Goal: Answer question/provide support: Answer question/provide support

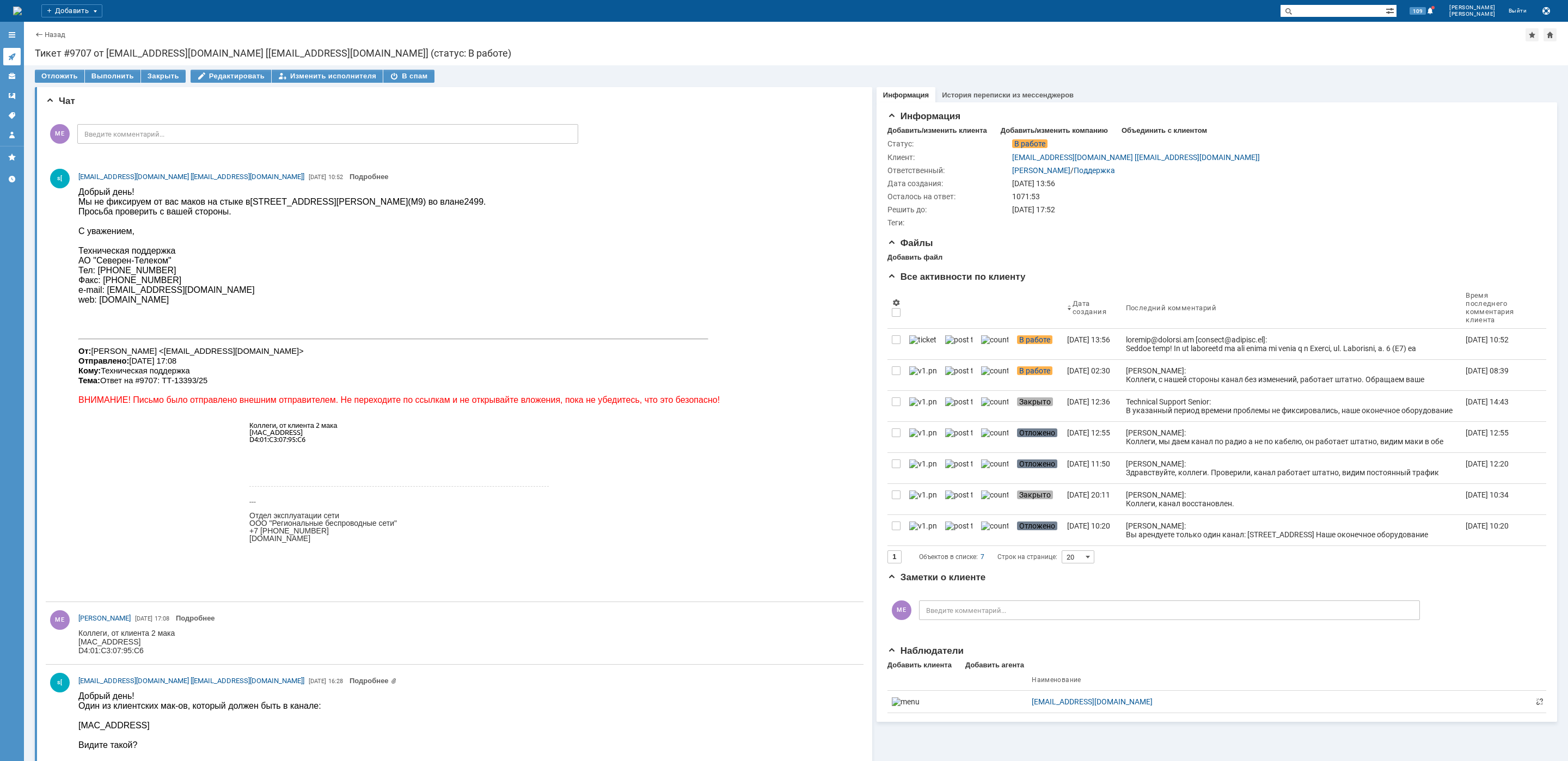
click at [13, 63] on link at bounding box center [12, 57] width 18 height 18
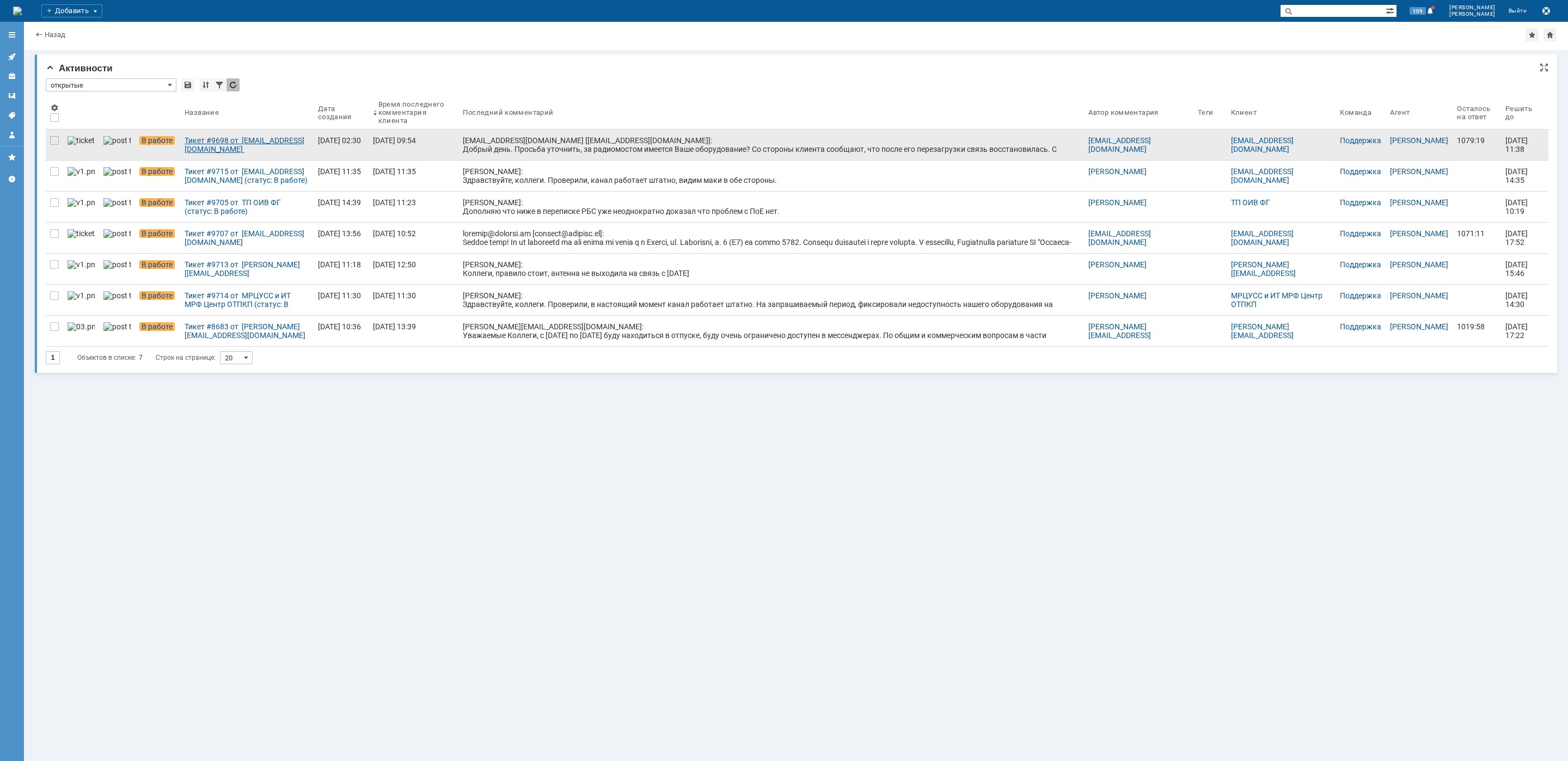
click at [198, 147] on div "Тикет #9698 от [EMAIL_ADDRESS][DOMAIN_NAME] [[EMAIL_ADDRESS][DOMAIN_NAME]] (ста…" at bounding box center [246, 145] width 124 height 18
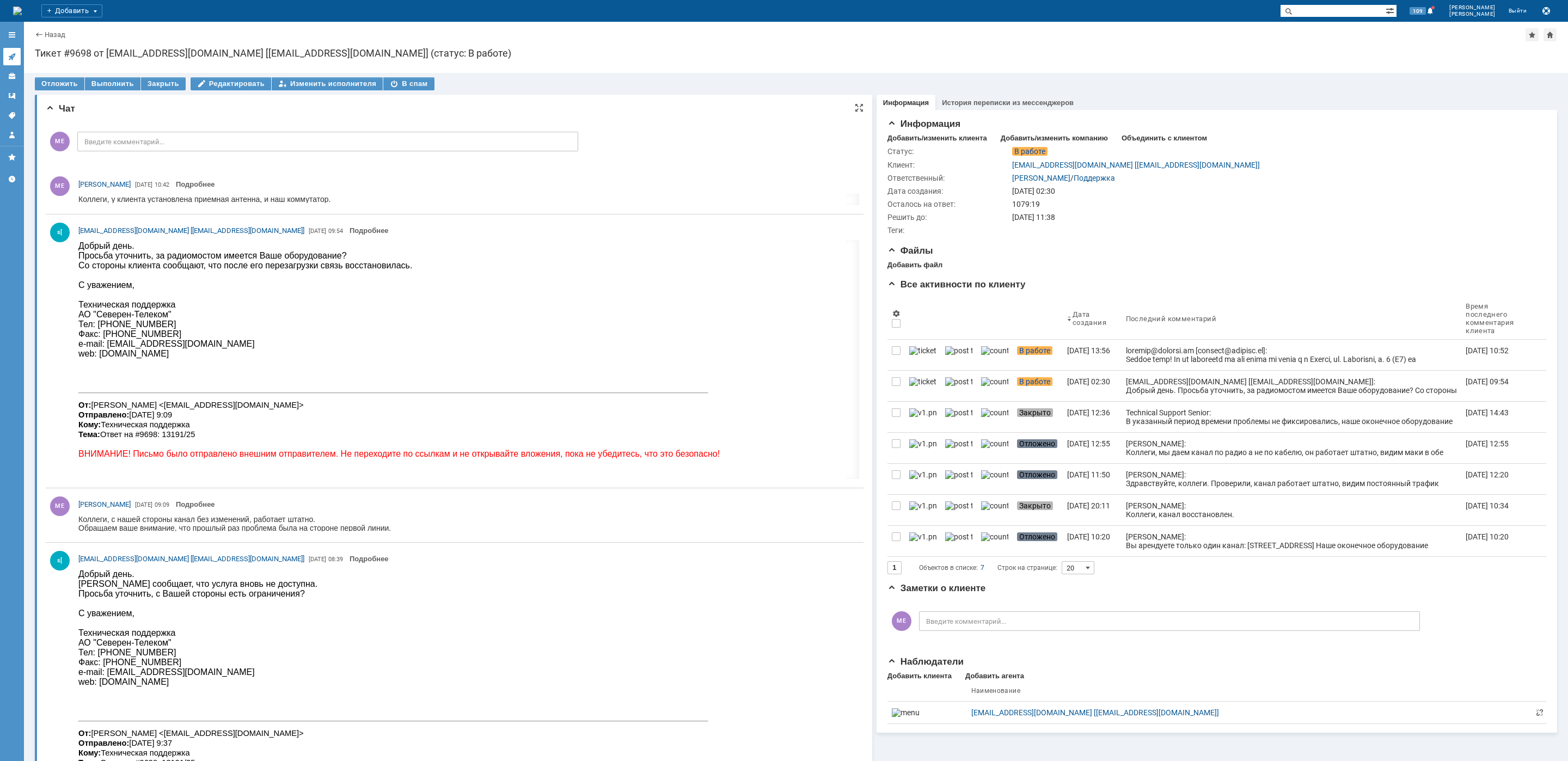
click at [12, 57] on icon at bounding box center [12, 57] width 7 height 7
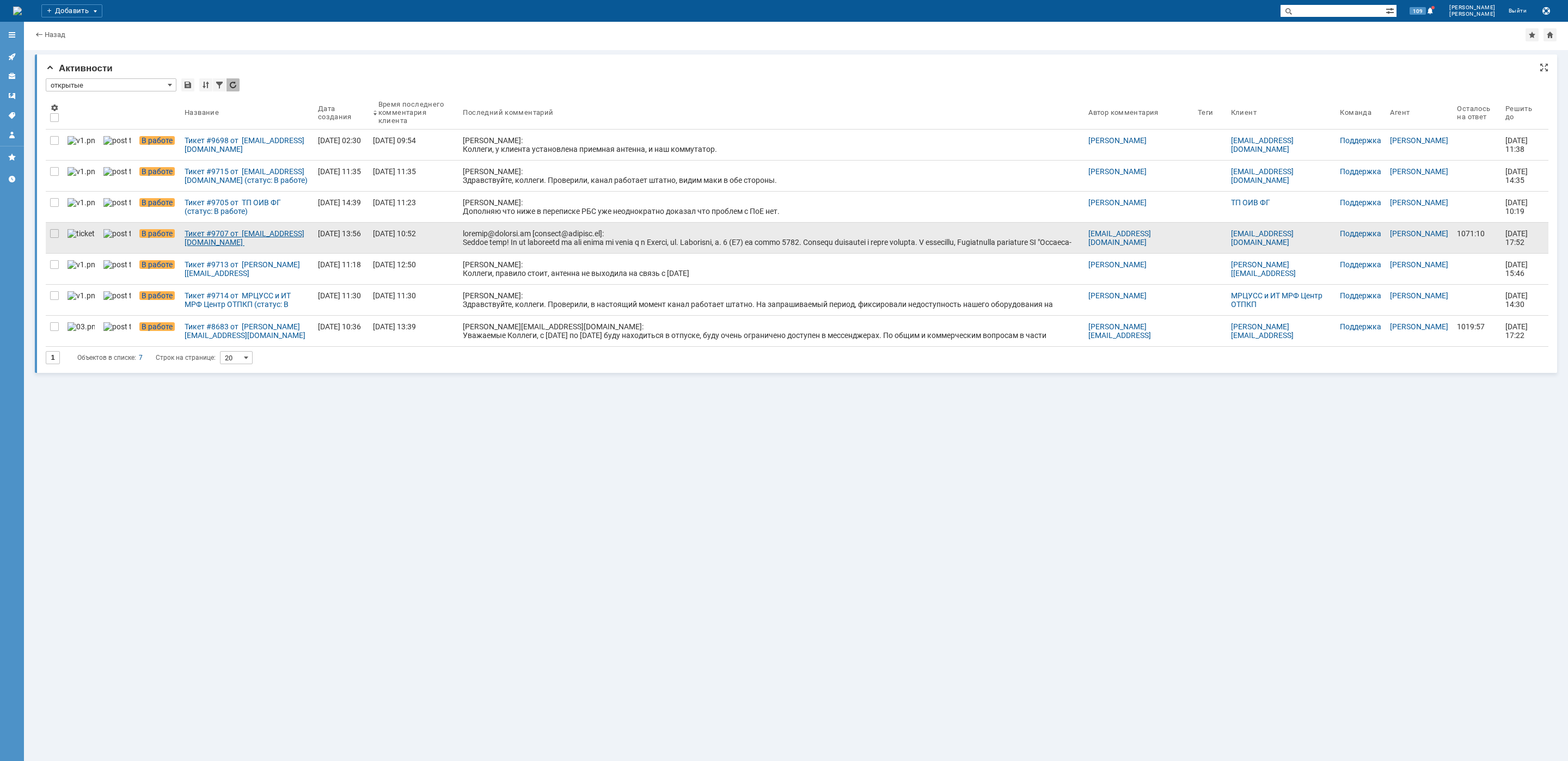
click at [222, 234] on div "Тикет #9707 от [EMAIL_ADDRESS][DOMAIN_NAME] [[EMAIL_ADDRESS][DOMAIN_NAME]] (ста…" at bounding box center [246, 238] width 124 height 18
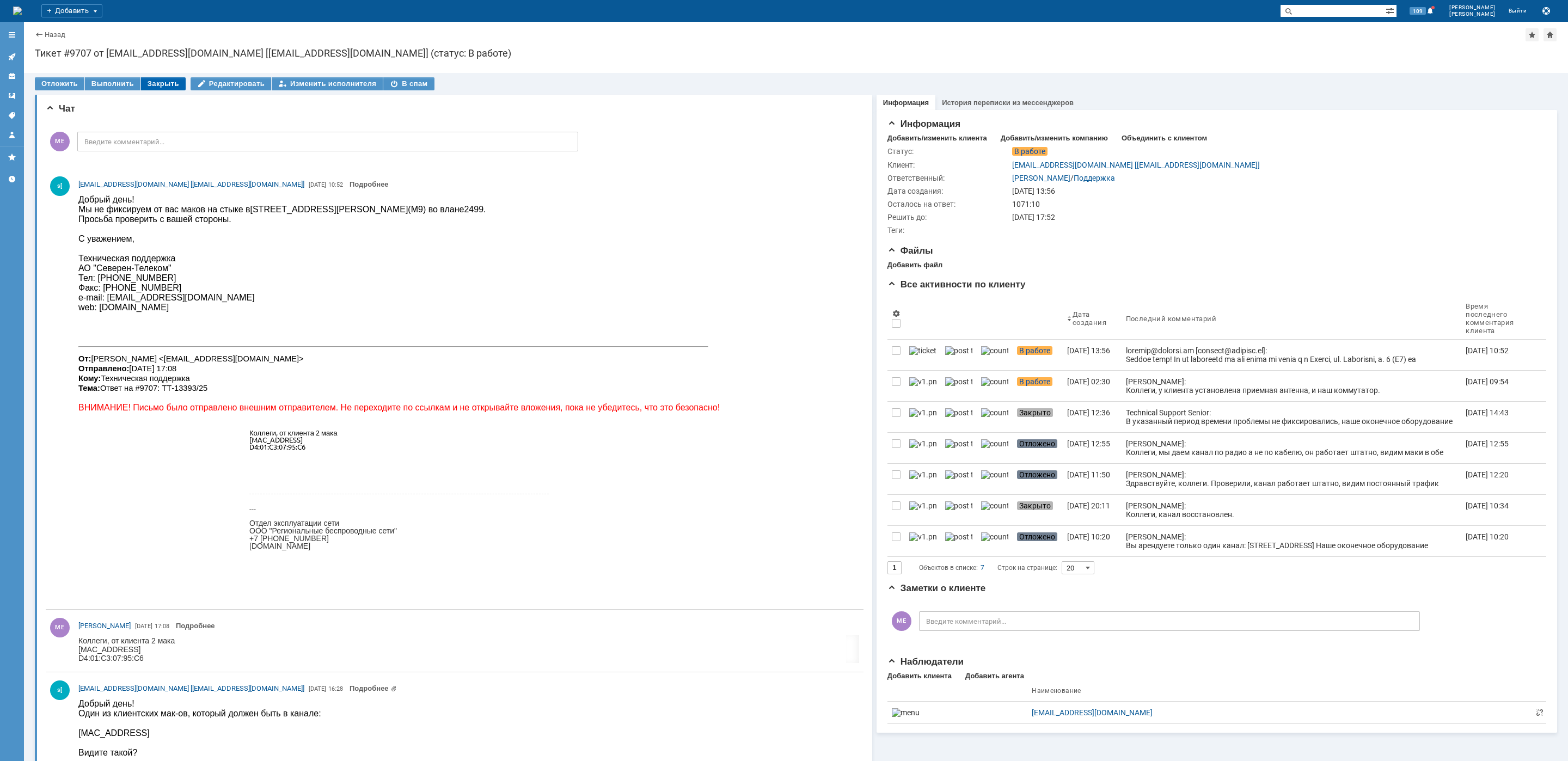
click at [168, 89] on div "Закрыть" at bounding box center [163, 83] width 45 height 13
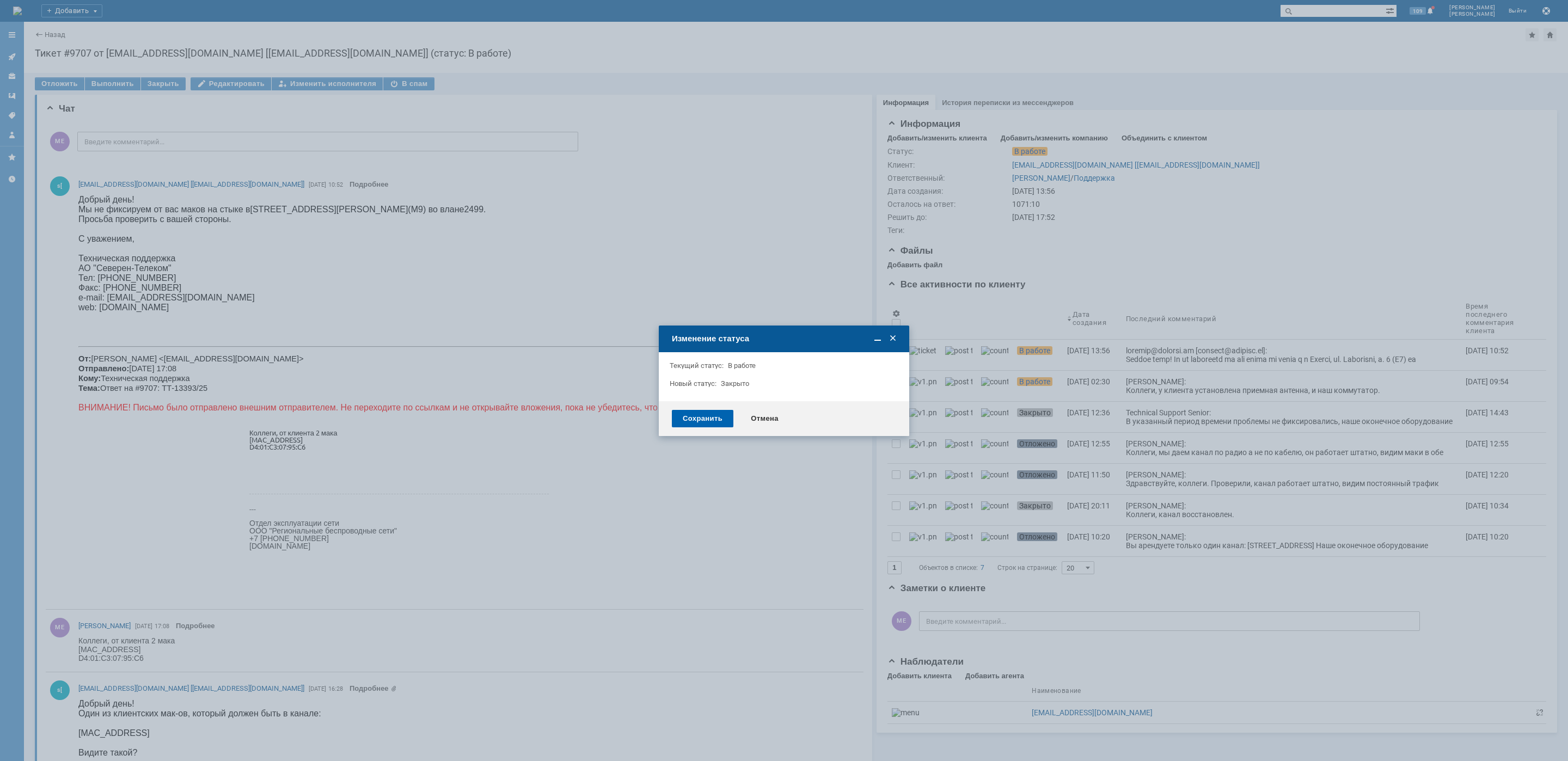
click at [694, 410] on div "Сохранить" at bounding box center [702, 419] width 62 height 18
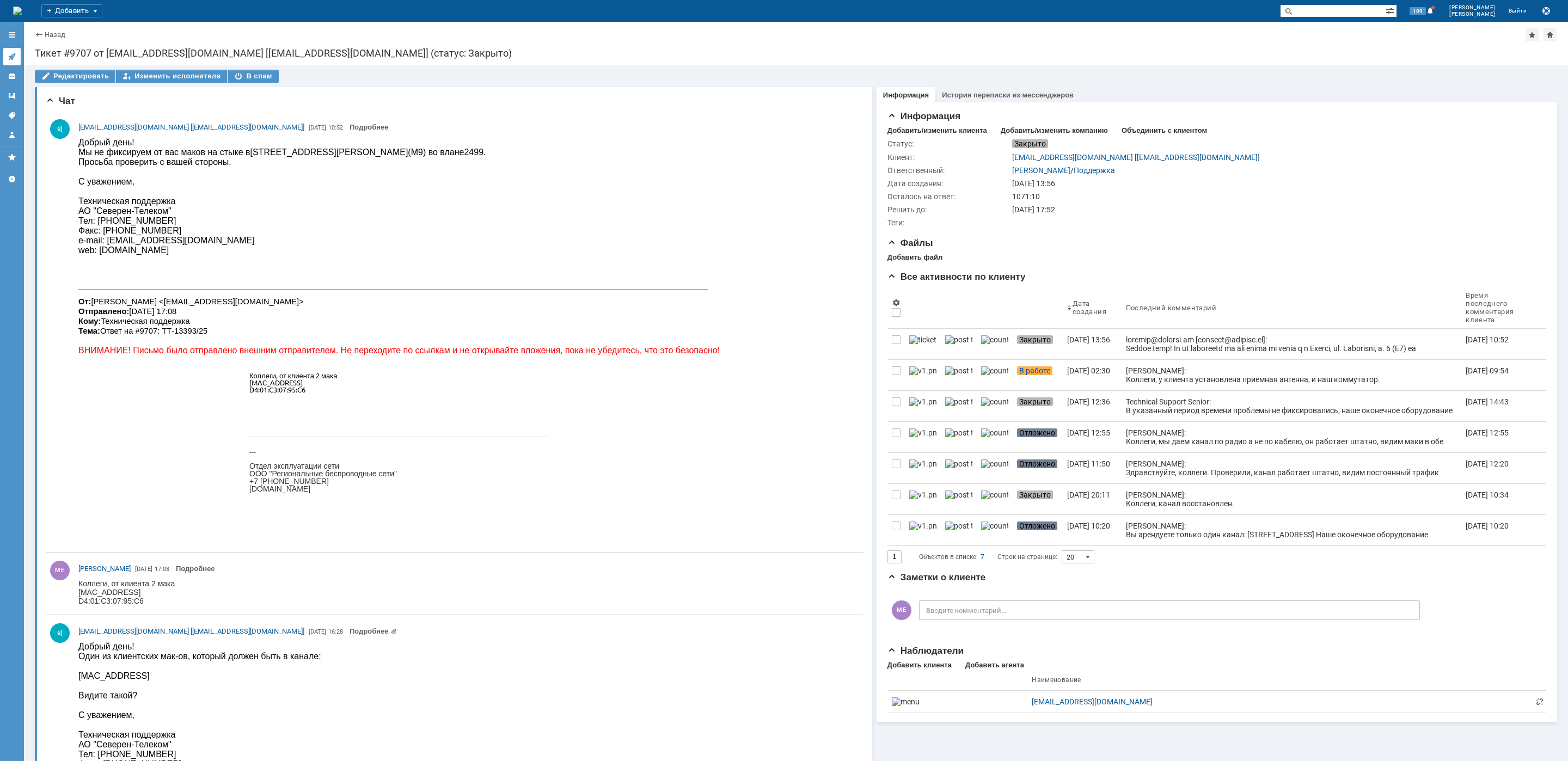
click at [14, 59] on icon at bounding box center [12, 57] width 8 height 8
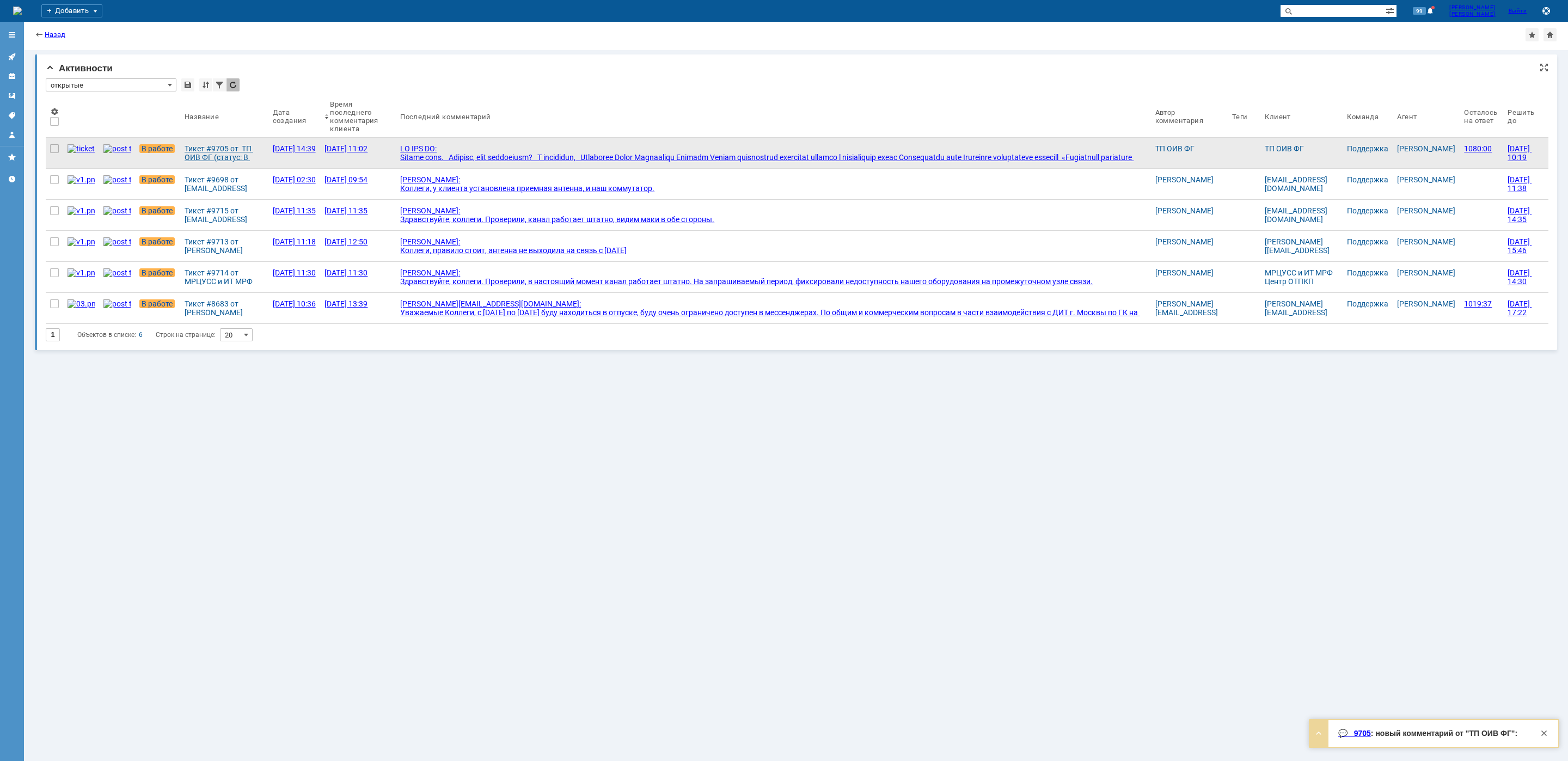
click at [184, 151] on div "Тикет #9705 от ТП ОИВ ФГ (статус: В работе)" at bounding box center [224, 153] width 79 height 18
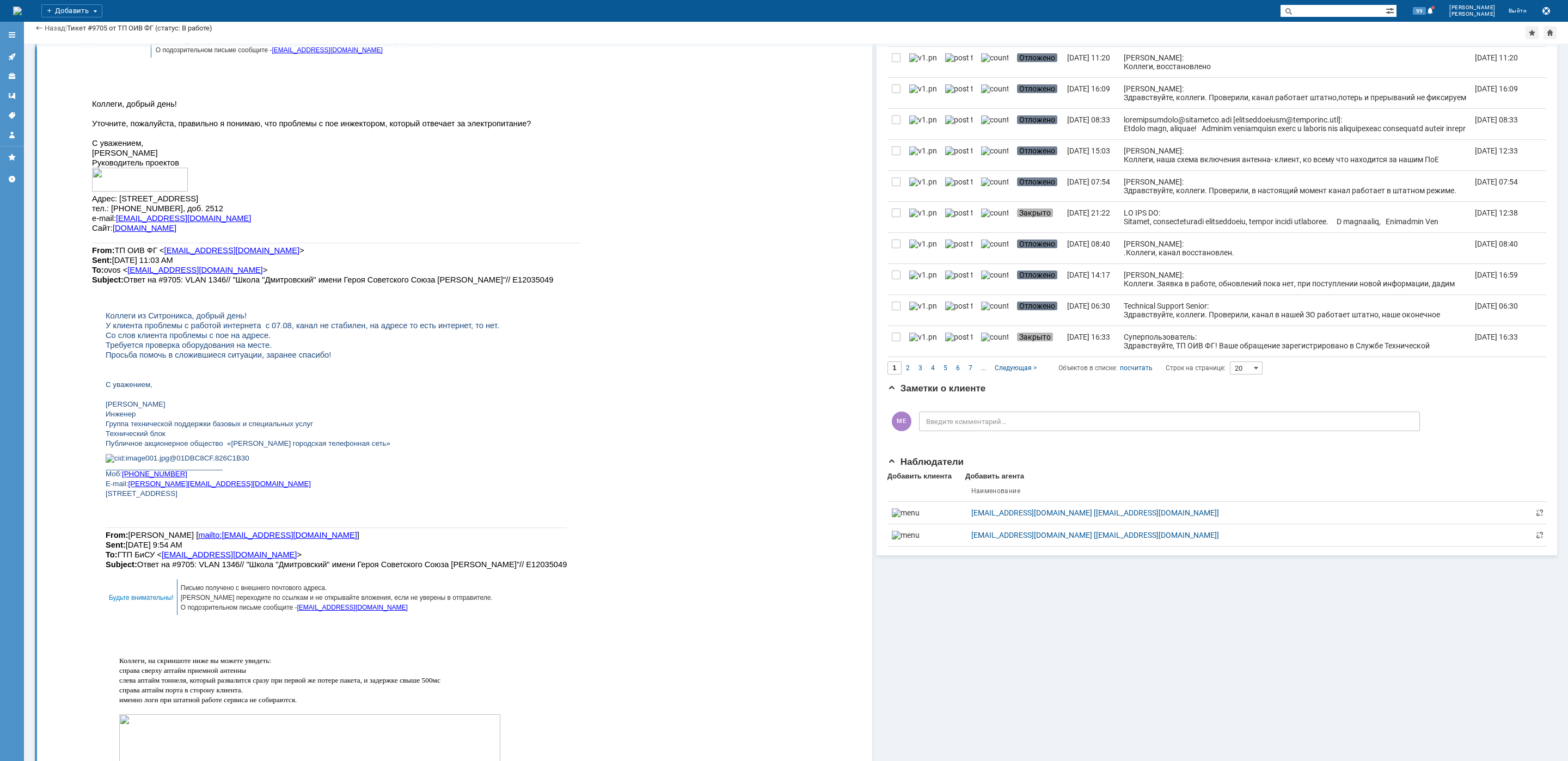
scroll to position [490, 0]
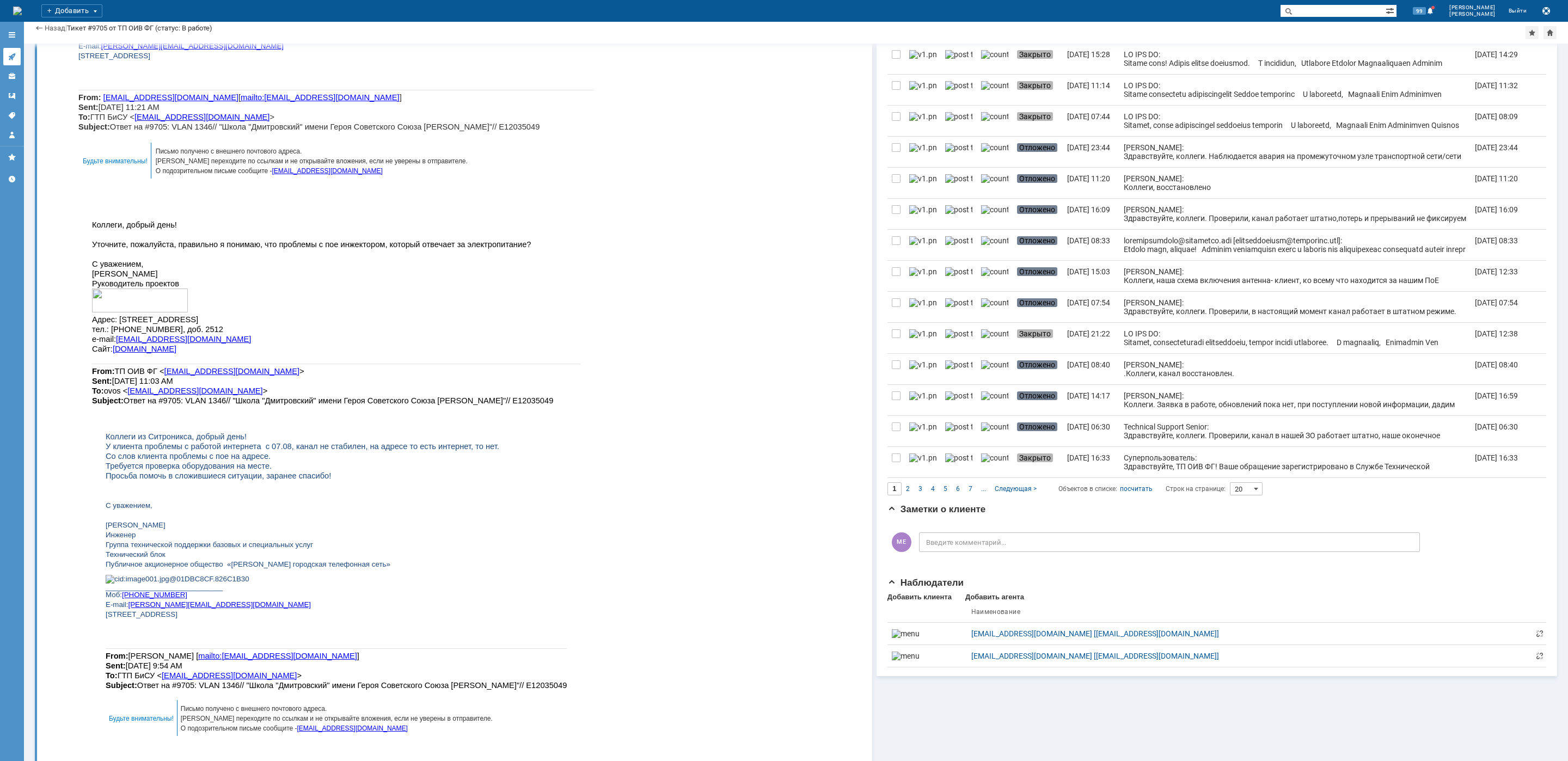
click at [12, 54] on icon at bounding box center [12, 57] width 8 height 8
